Goal: Book appointment/travel/reservation

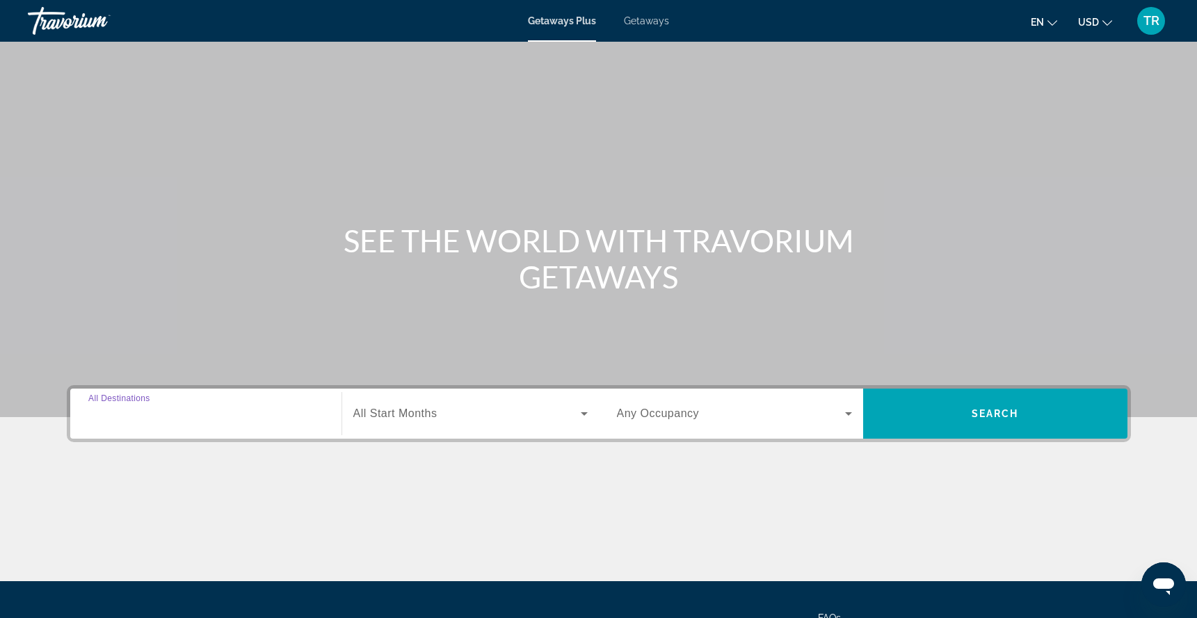
click at [191, 416] on input "Destination All Destinations" at bounding box center [205, 414] width 235 height 17
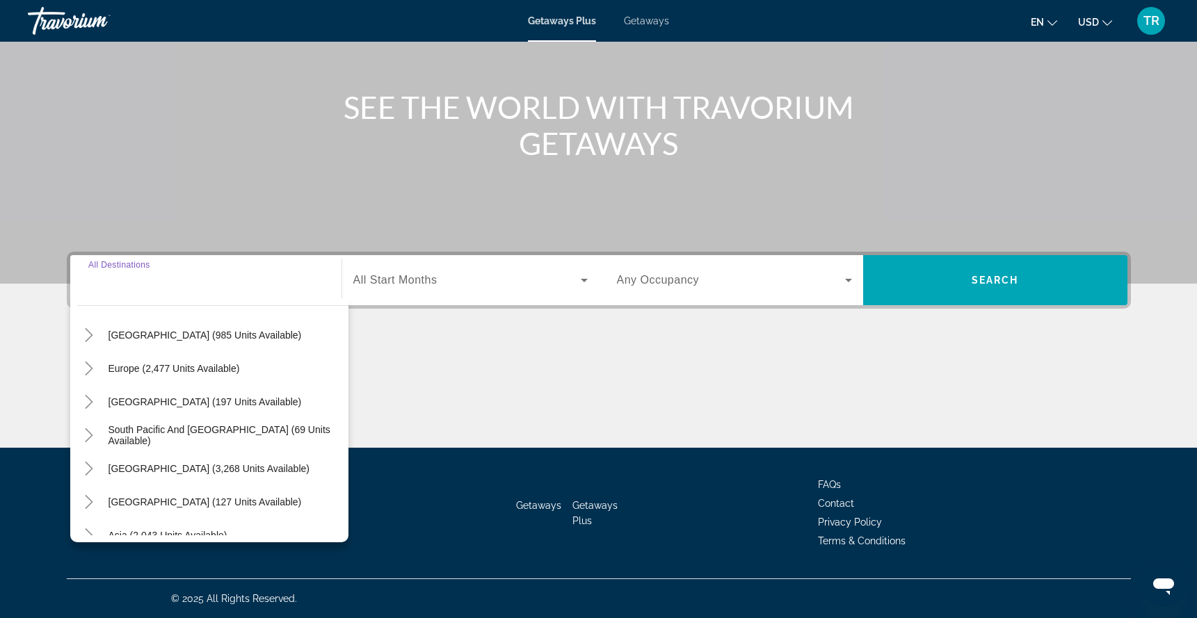
scroll to position [58, 0]
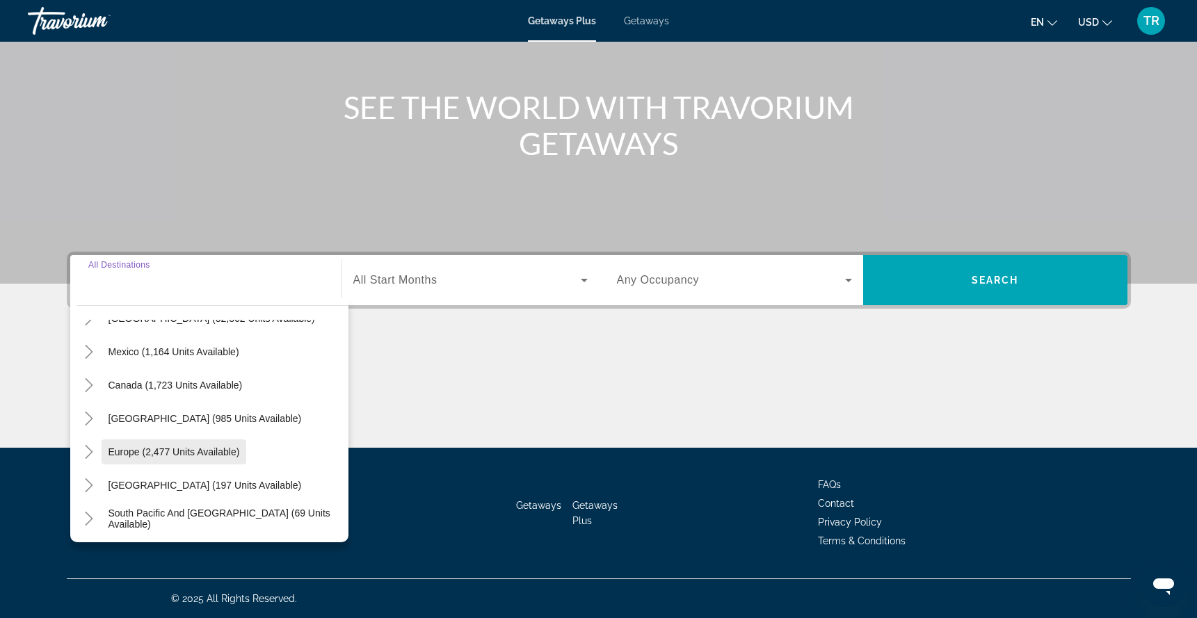
click at [217, 445] on span "Search widget" at bounding box center [174, 451] width 145 height 33
type input "**********"
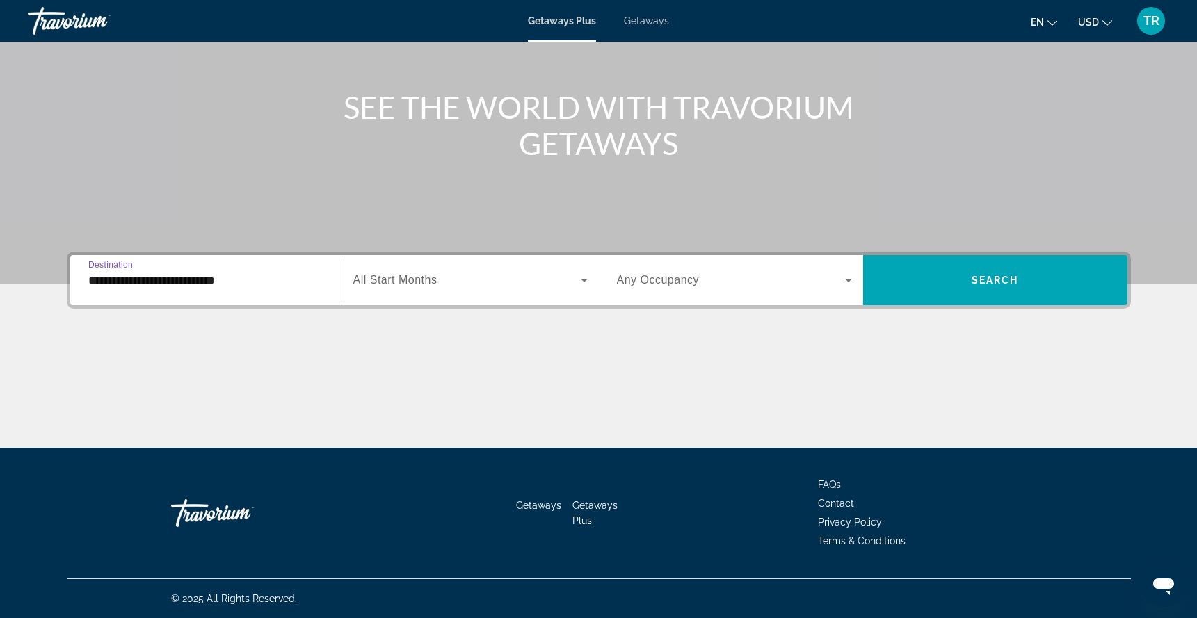
click at [578, 282] on icon "Search widget" at bounding box center [584, 280] width 17 height 17
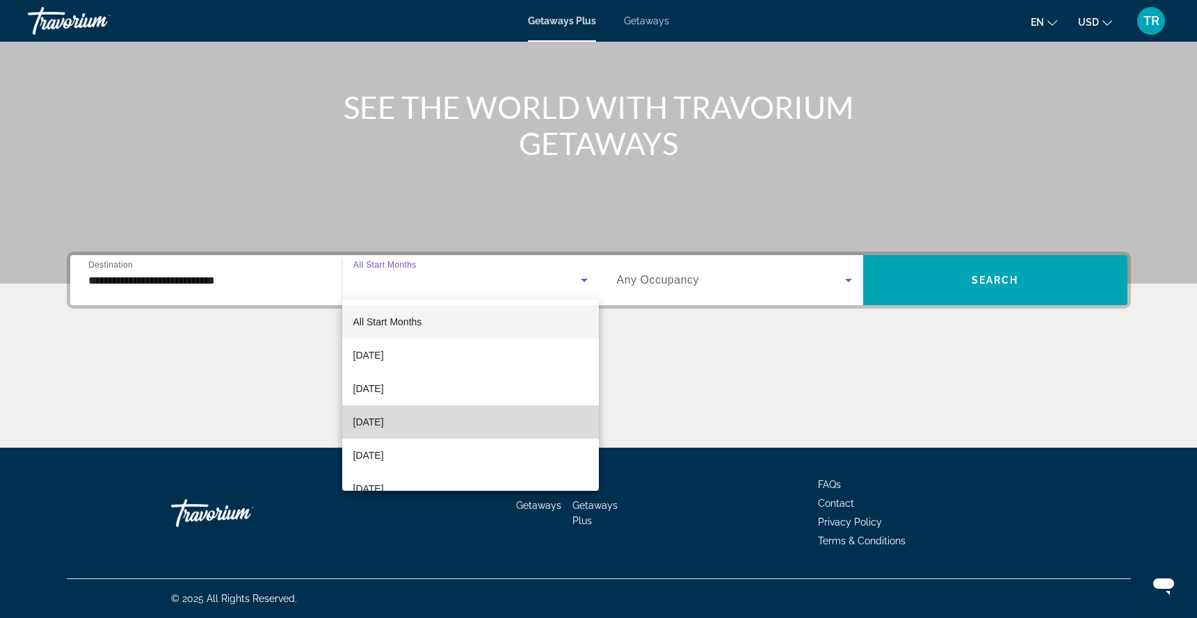
click at [484, 422] on mat-option "[DATE]" at bounding box center [470, 421] width 257 height 33
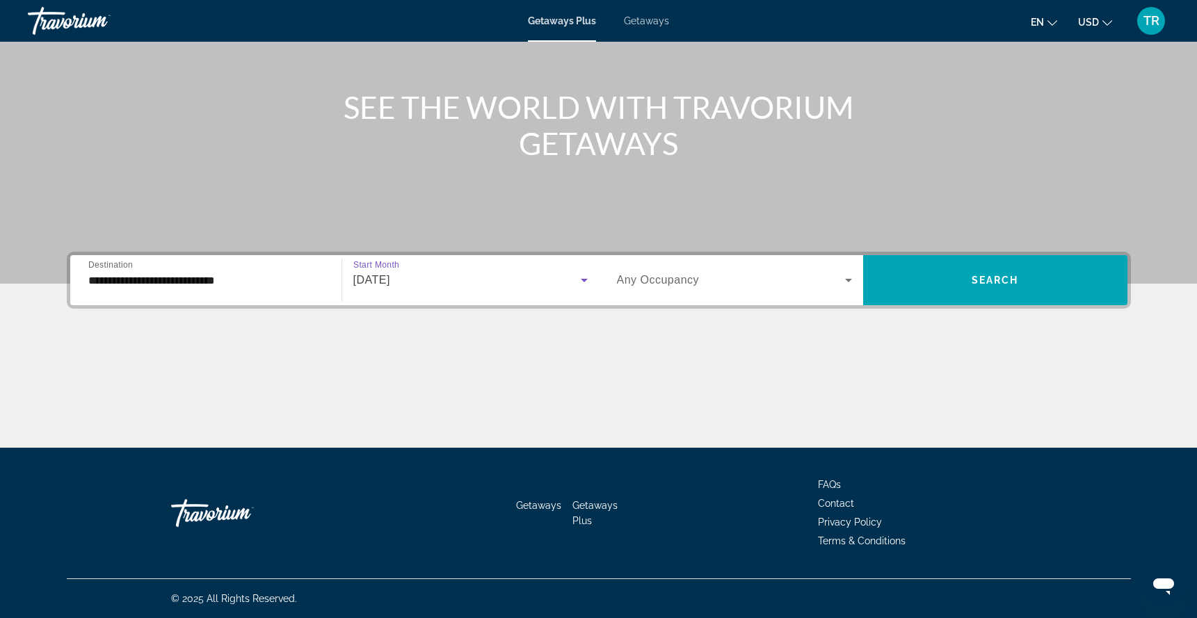
click at [849, 279] on icon "Search widget" at bounding box center [848, 280] width 7 height 3
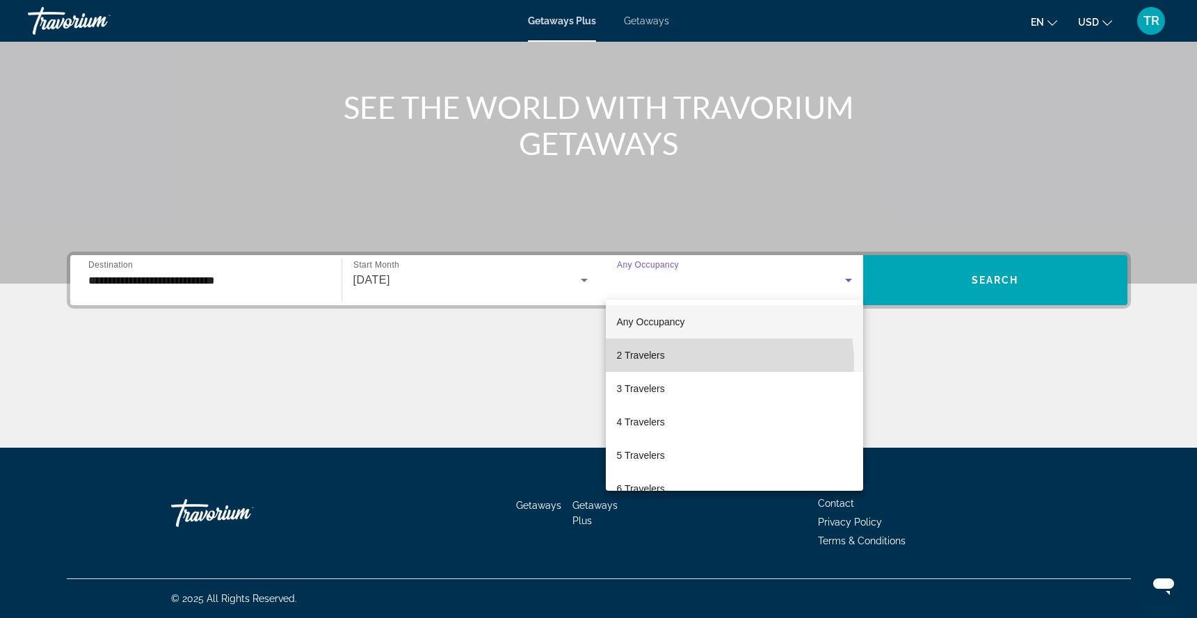
click at [699, 363] on mat-option "2 Travelers" at bounding box center [734, 355] width 257 height 33
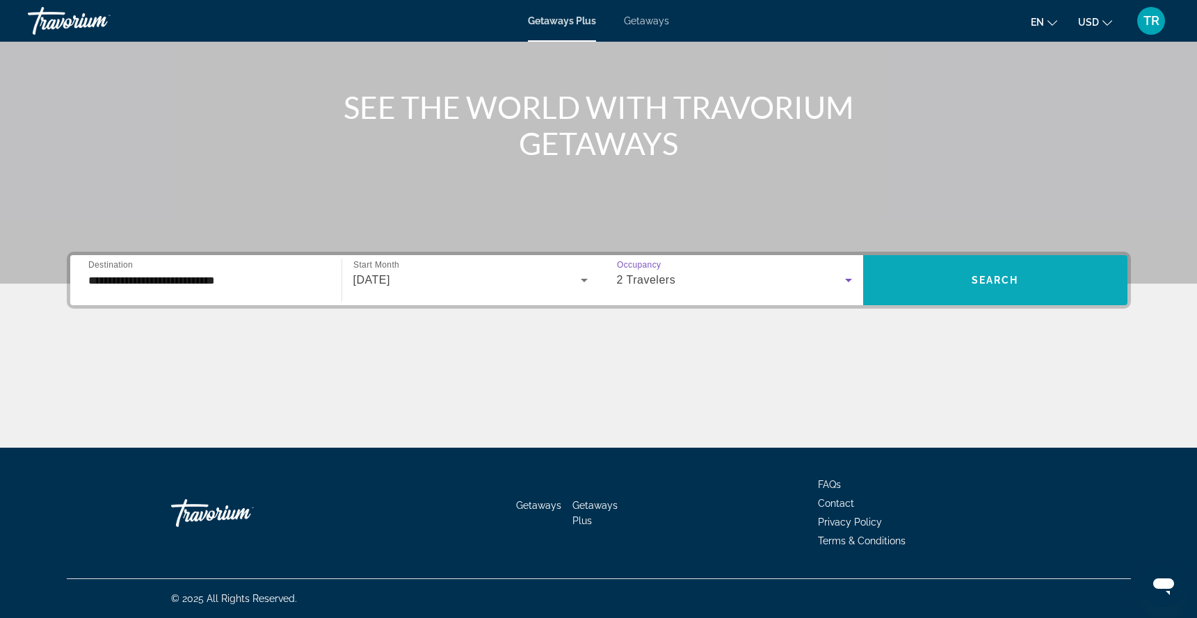
click at [977, 284] on span "Search" at bounding box center [995, 280] width 47 height 11
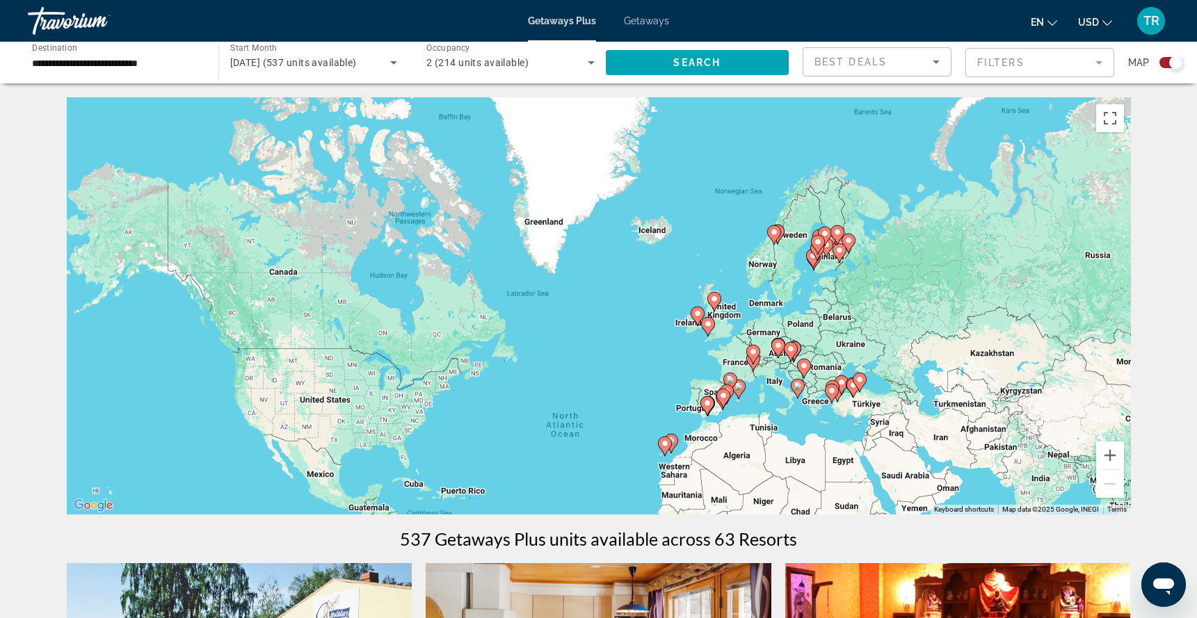
drag, startPoint x: 616, startPoint y: 170, endPoint x: 625, endPoint y: 314, distance: 144.2
click at [625, 314] on div "To activate drag with keyboard, press Alt + Enter. Once in keyboard drag state,…" at bounding box center [599, 305] width 1064 height 417
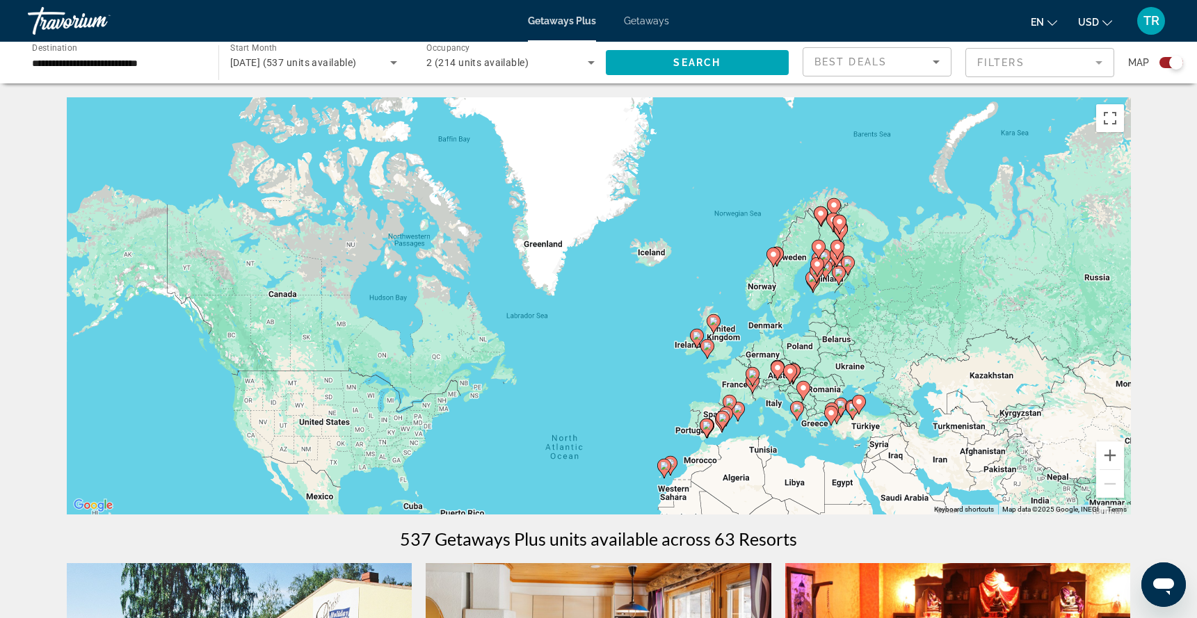
drag, startPoint x: 658, startPoint y: 269, endPoint x: 657, endPoint y: 292, distance: 23.0
click at [657, 292] on div "To activate drag with keyboard, press Alt + Enter. Once in keyboard drag state,…" at bounding box center [599, 305] width 1064 height 417
click at [1113, 457] on button "Zoom in" at bounding box center [1110, 456] width 28 height 28
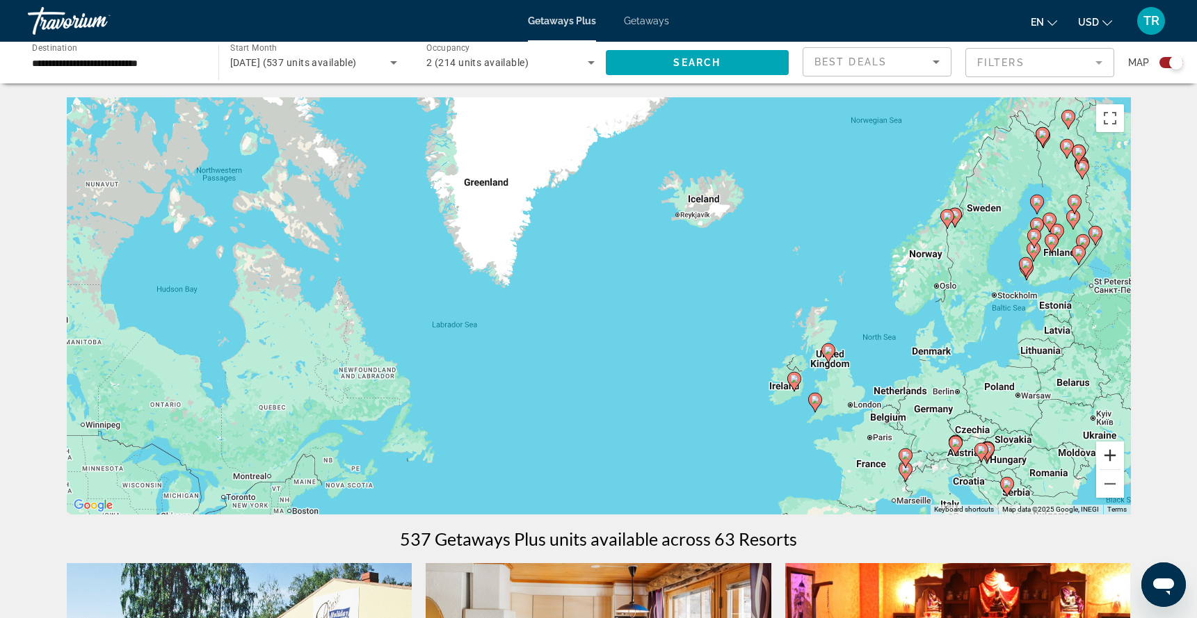
click at [1113, 457] on button "Zoom in" at bounding box center [1110, 456] width 28 height 28
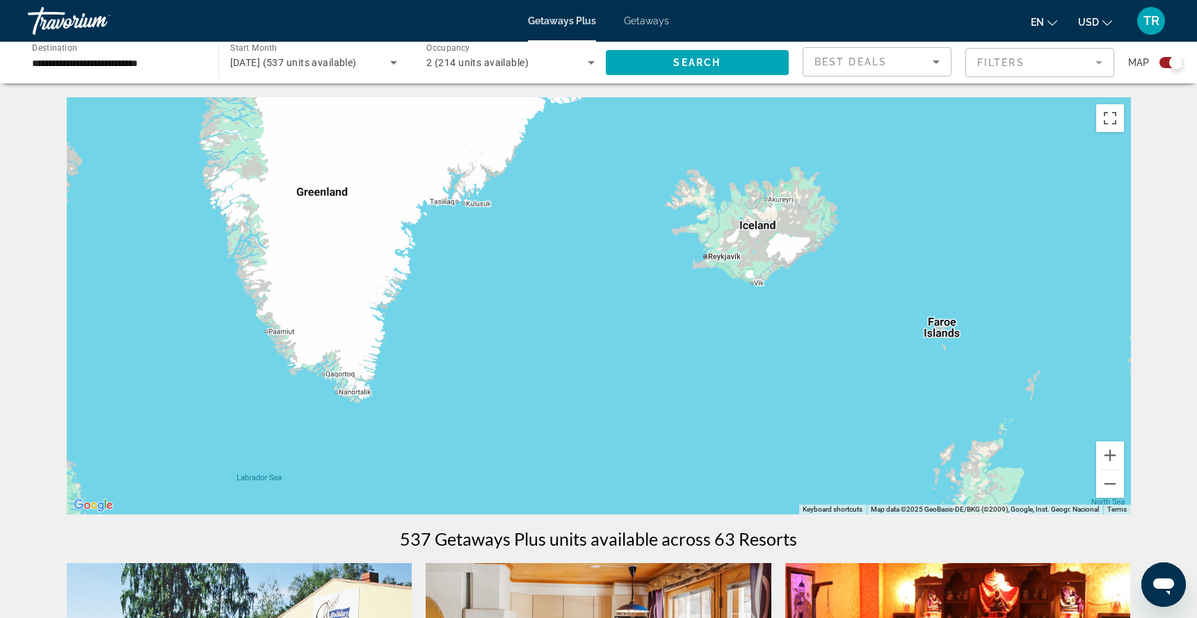
drag, startPoint x: 803, startPoint y: 220, endPoint x: 750, endPoint y: 355, distance: 145.8
click at [750, 355] on div "To activate drag with keyboard, press Alt + Enter. Once in keyboard drag state,…" at bounding box center [599, 305] width 1064 height 417
click at [648, 17] on span "Getaways" at bounding box center [646, 20] width 45 height 11
